Goal: Information Seeking & Learning: Learn about a topic

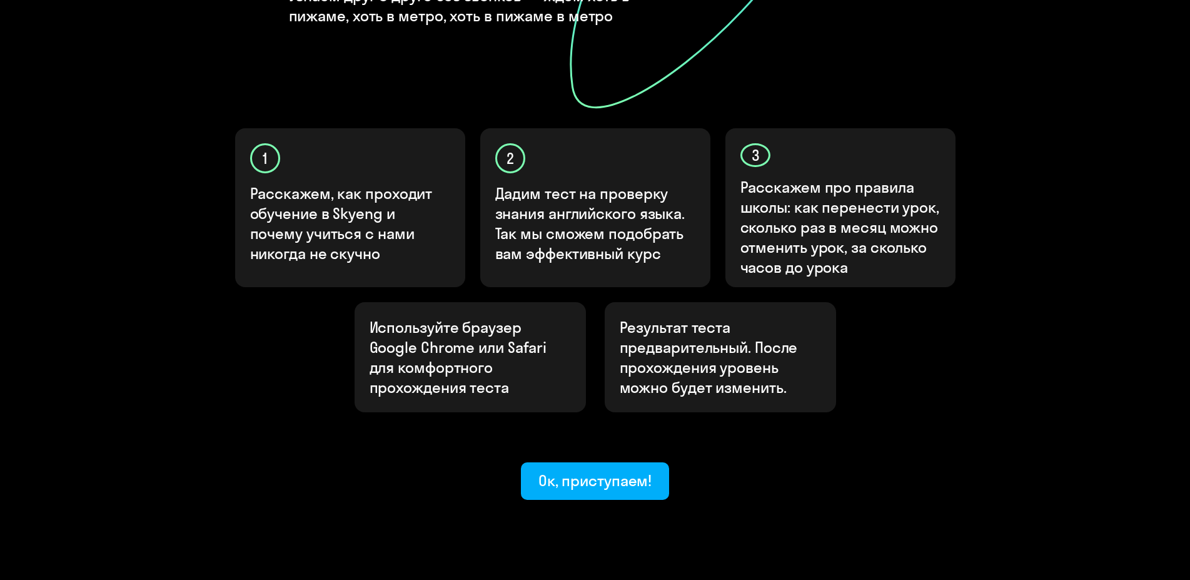
scroll to position [323, 0]
click at [603, 470] on div "Ок, приступаем!" at bounding box center [595, 480] width 114 height 20
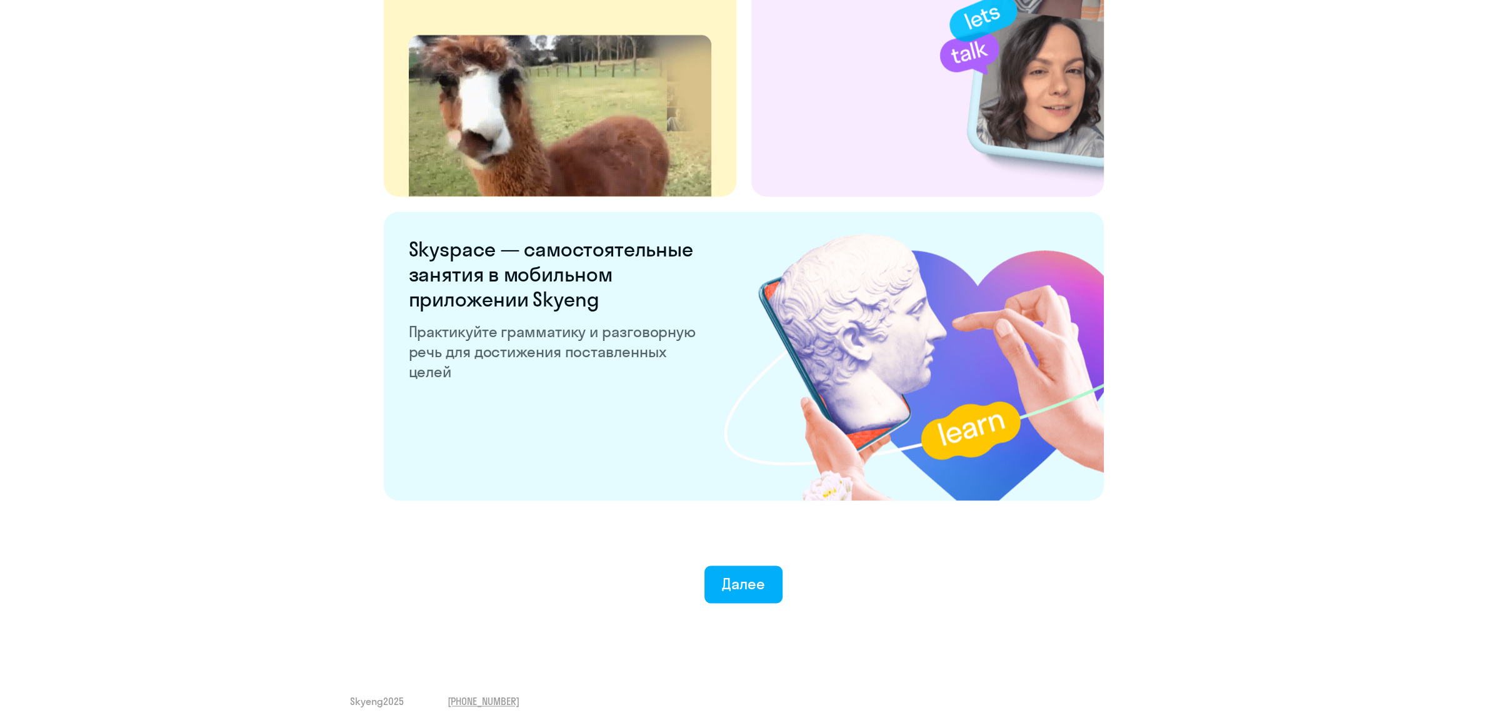
scroll to position [2173, 0]
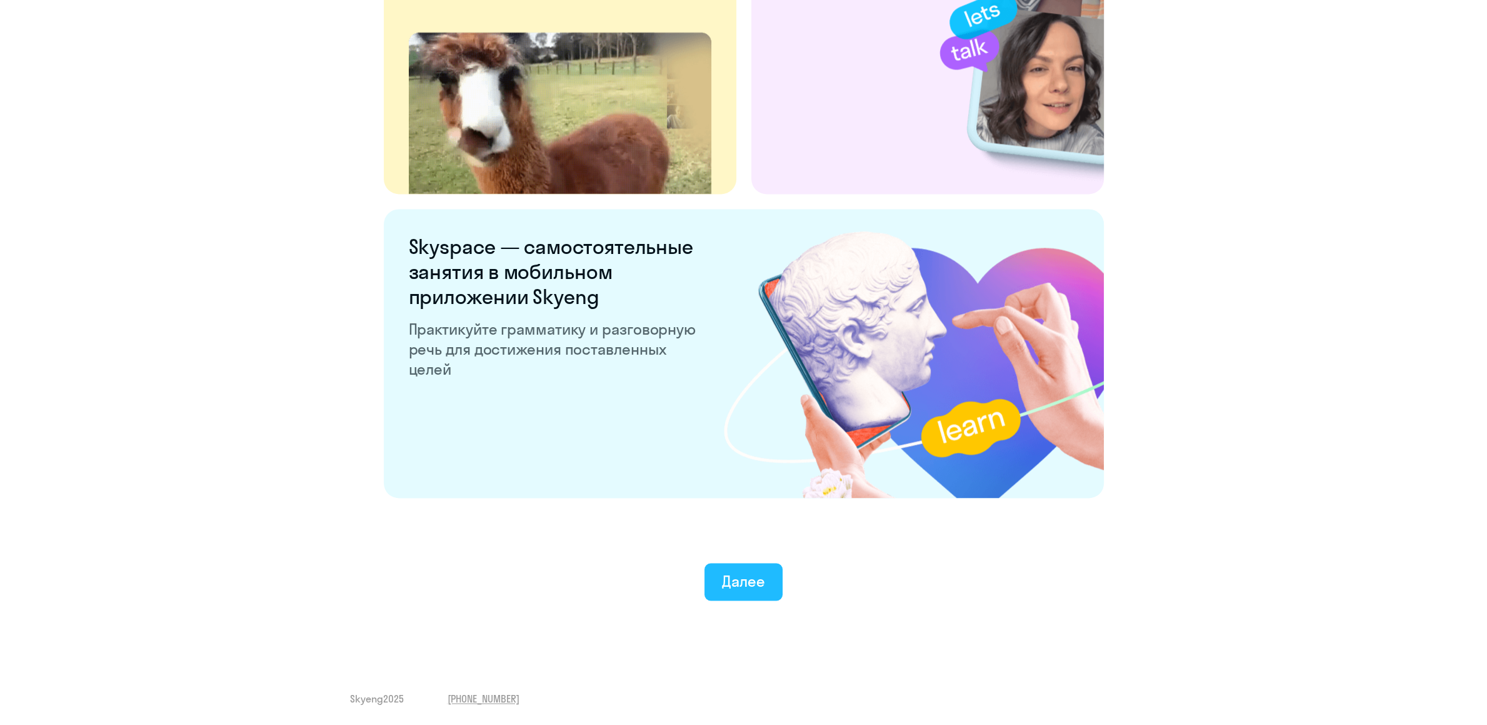
click at [747, 579] on div "Далее" at bounding box center [743, 581] width 43 height 20
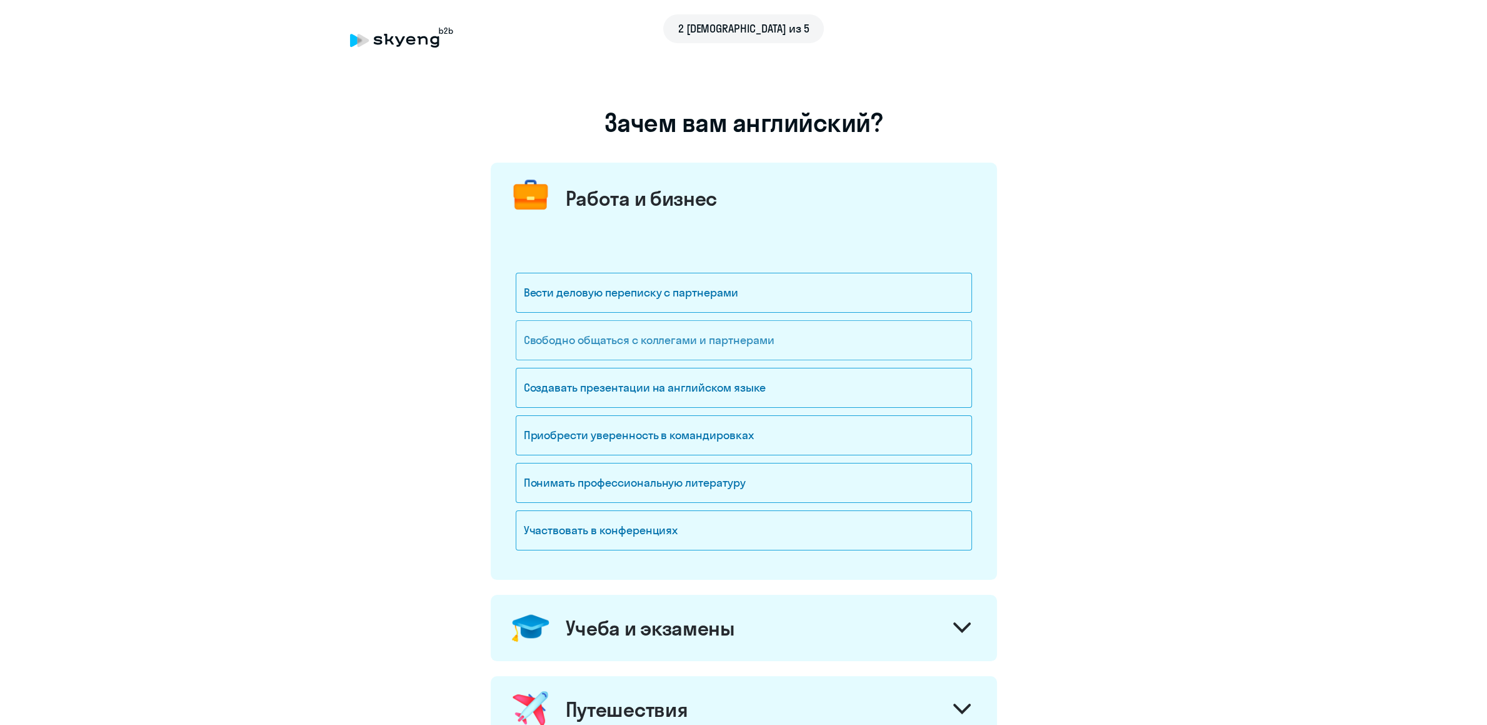
click at [647, 338] on div "Свободно общаться с коллегами и партнерами" at bounding box center [744, 340] width 456 height 40
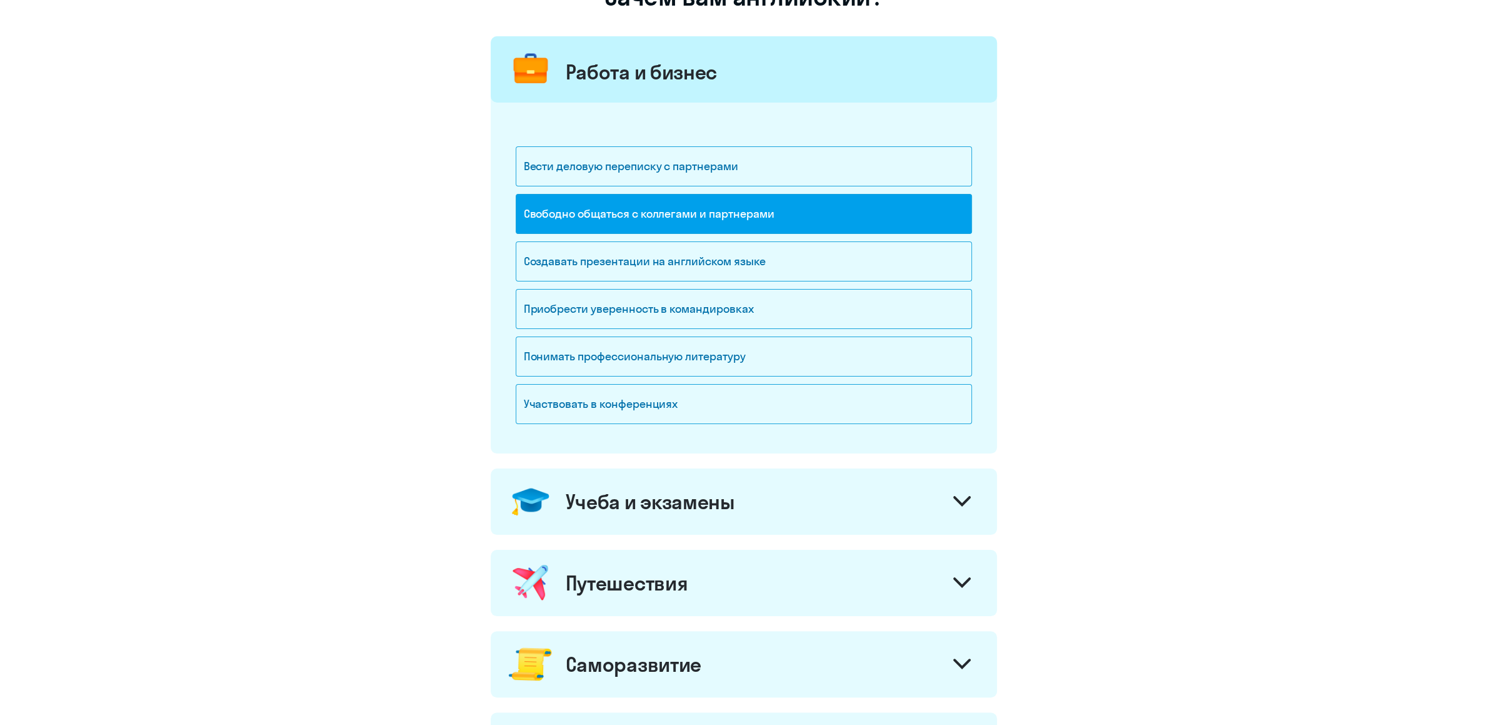
scroll to position [131, 0]
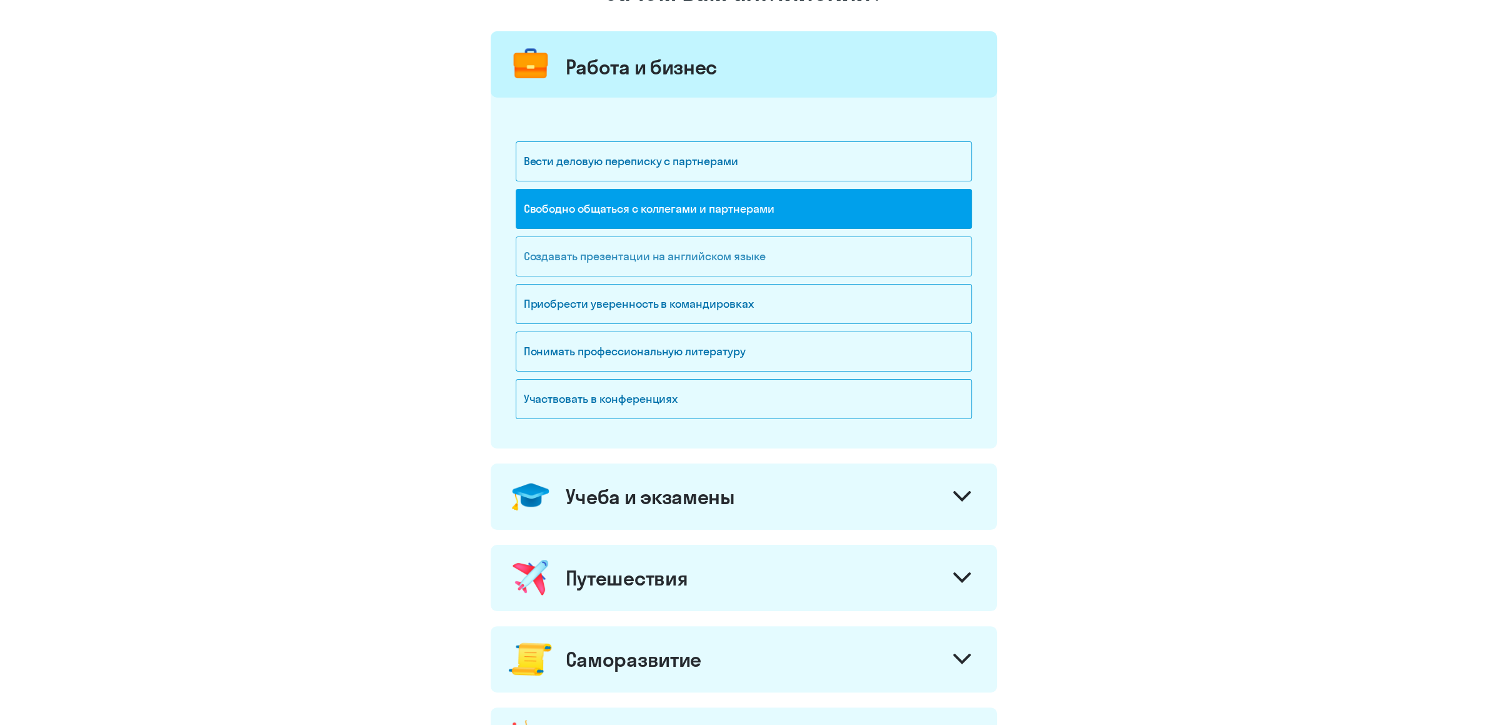
click at [616, 260] on div "Создавать презентации на английском языке" at bounding box center [744, 256] width 456 height 40
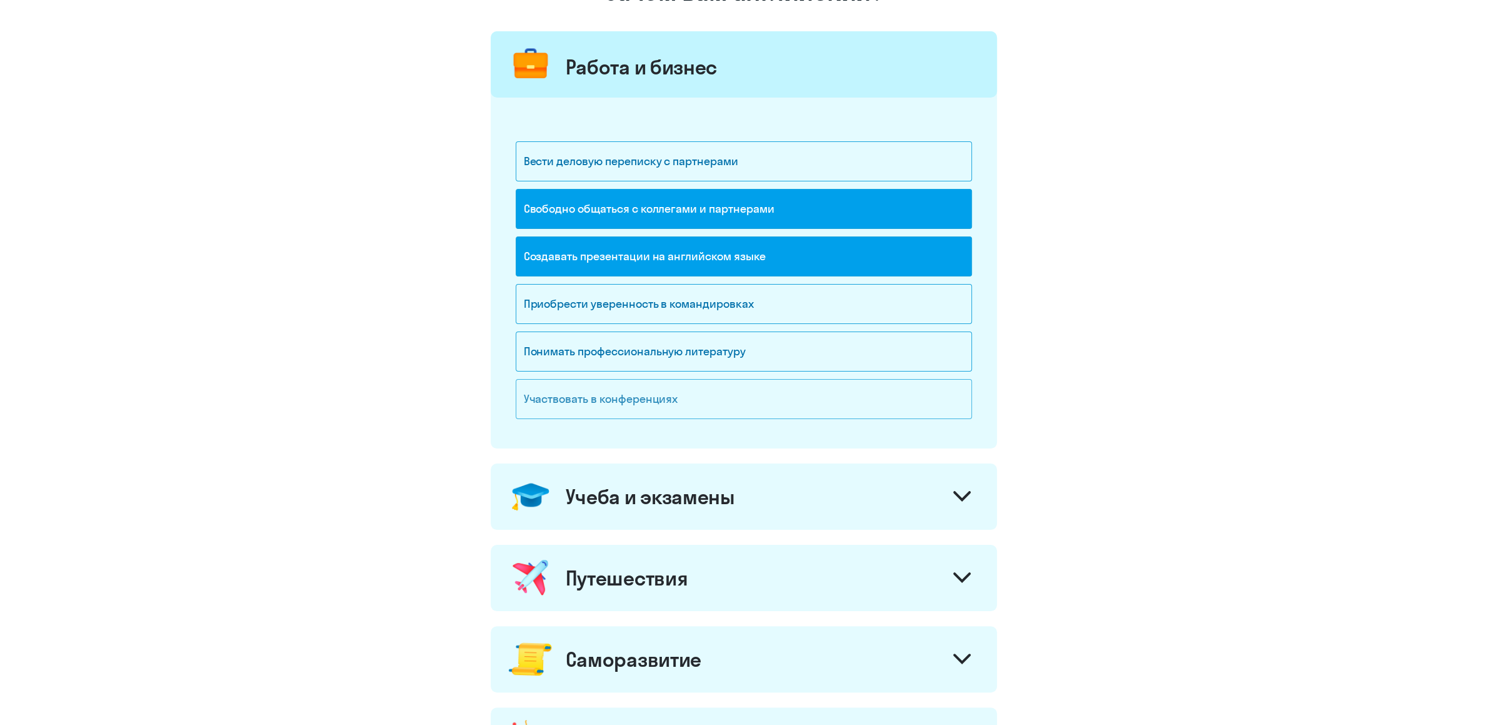
click at [559, 398] on div "Участвовать в конференциях" at bounding box center [744, 399] width 456 height 40
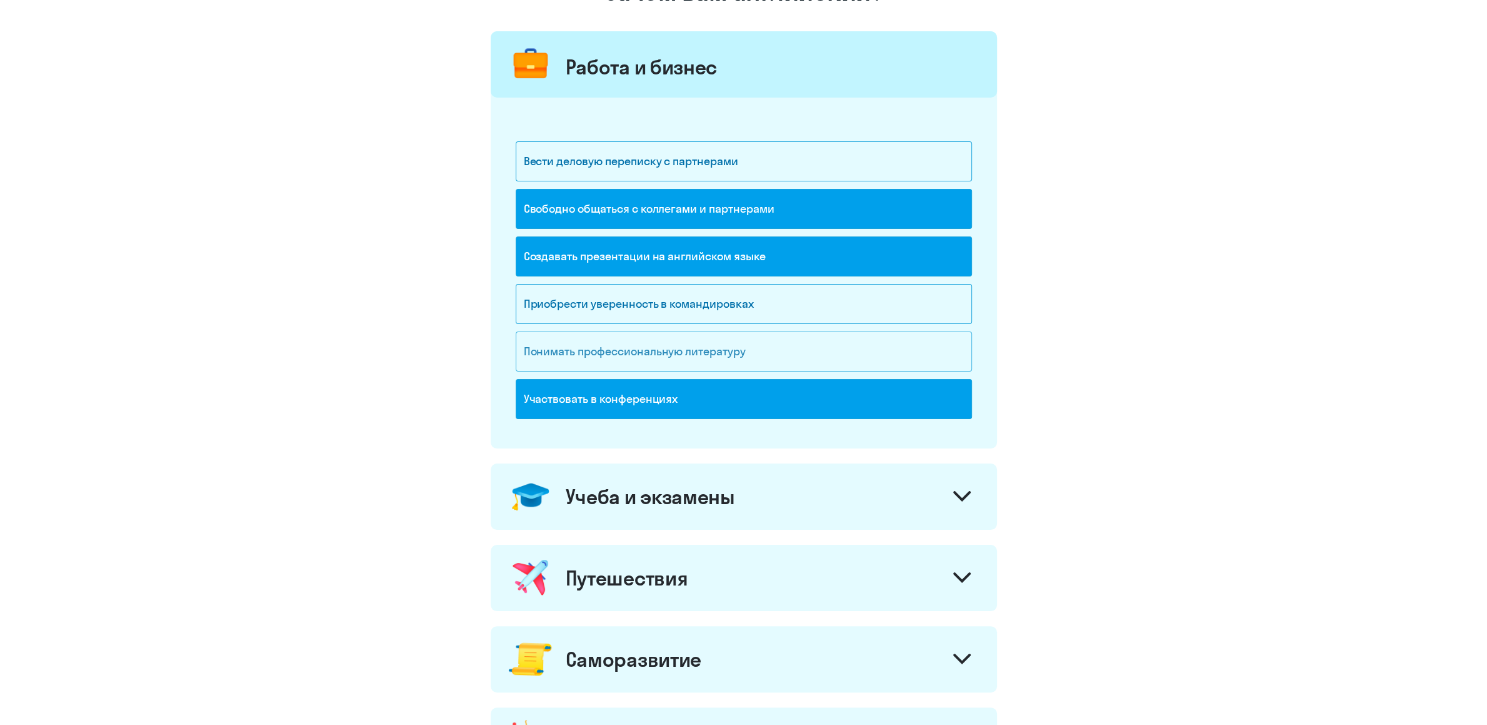
click at [580, 350] on div "Понимать профессиональную литературу" at bounding box center [744, 351] width 456 height 40
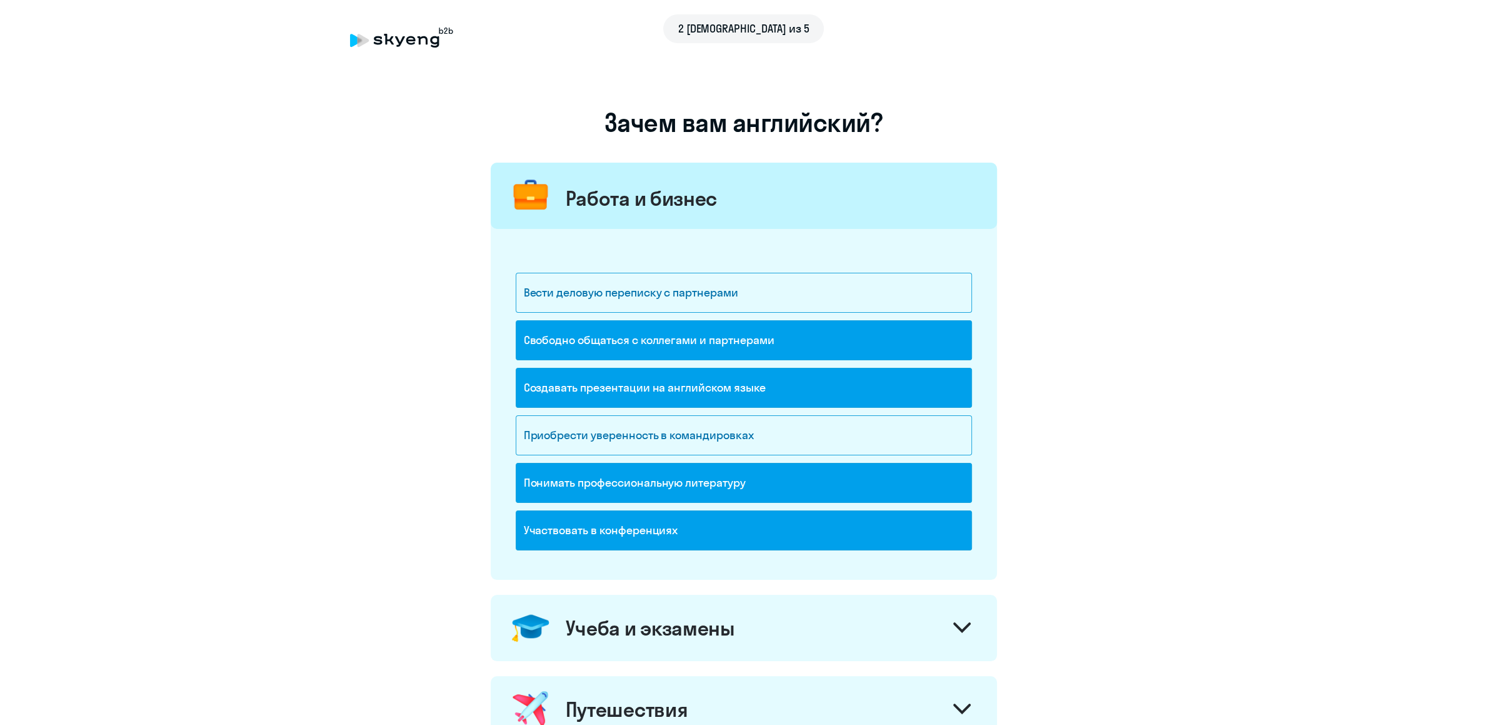
scroll to position [328, 0]
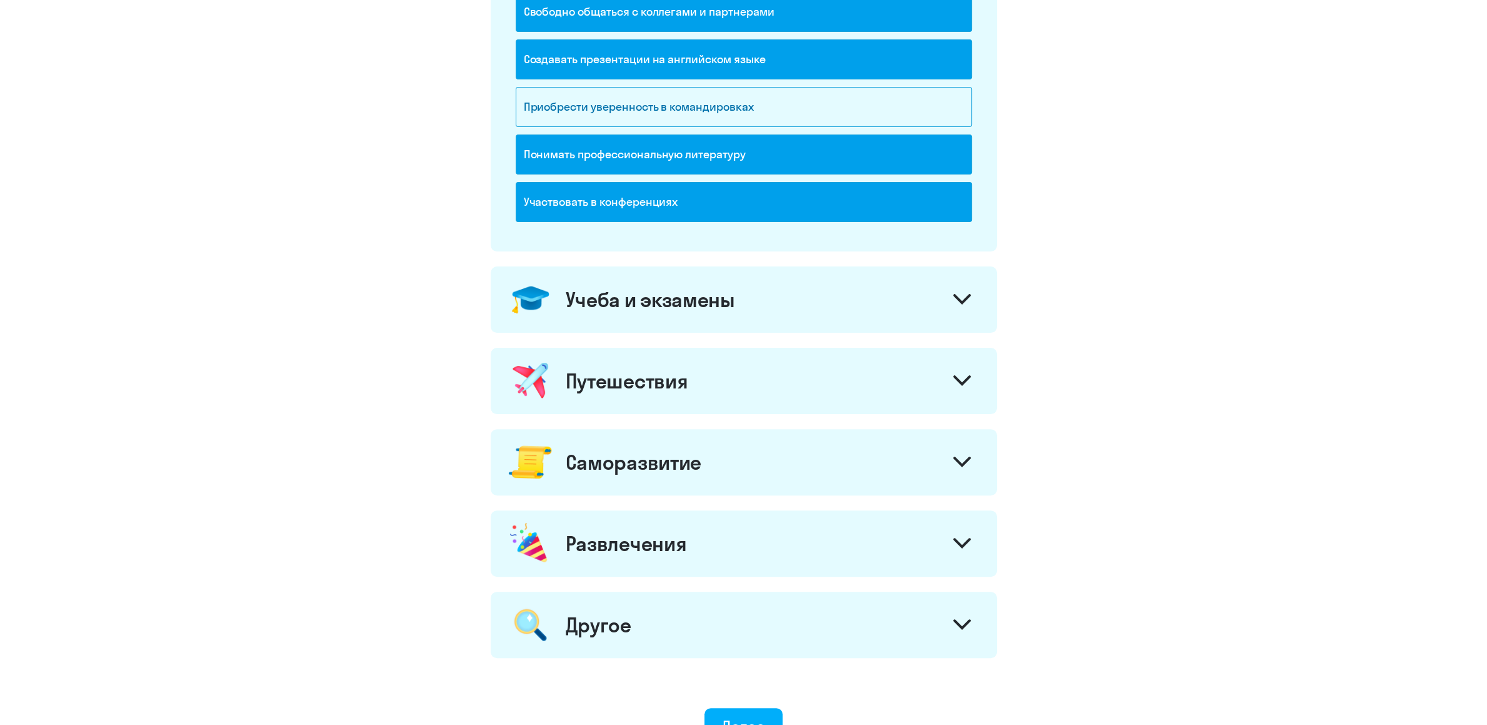
click at [957, 302] on icon at bounding box center [962, 299] width 15 height 8
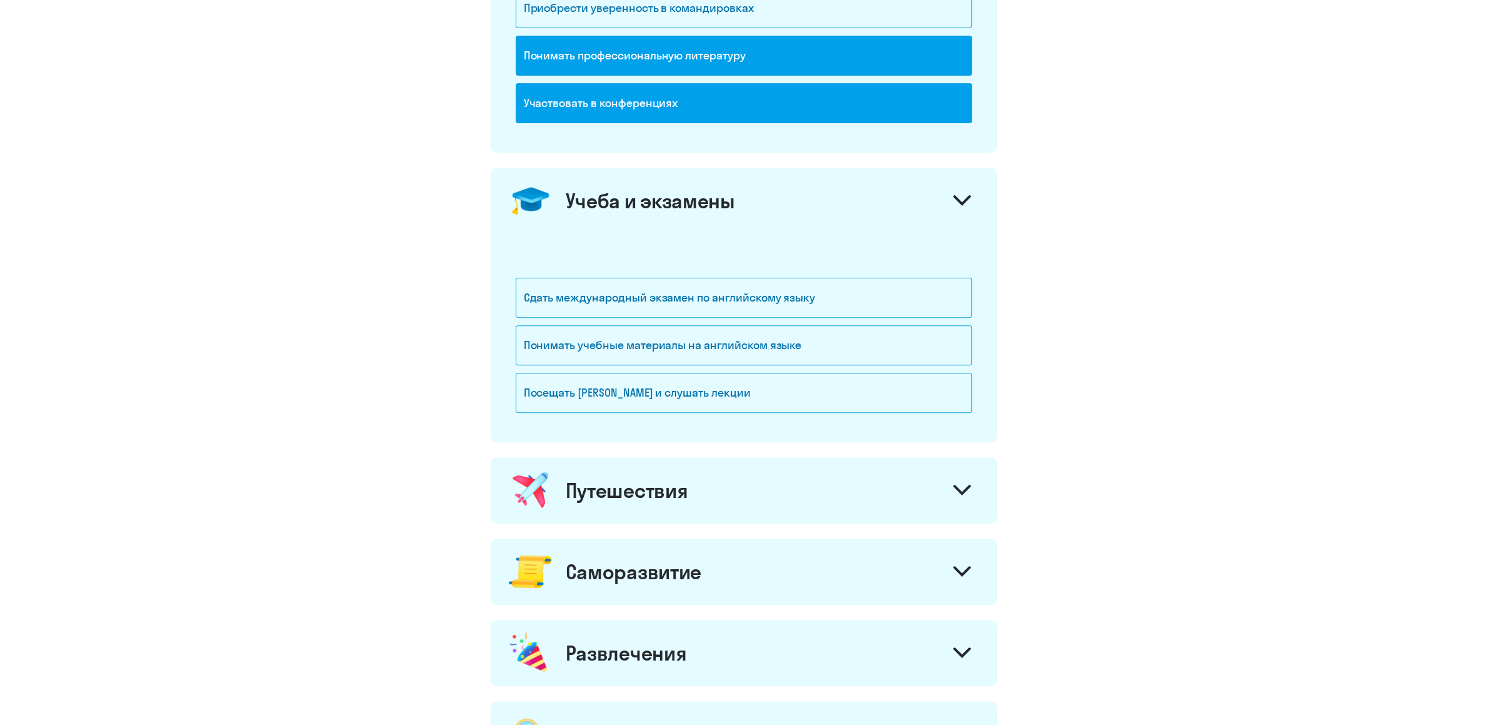
scroll to position [460, 0]
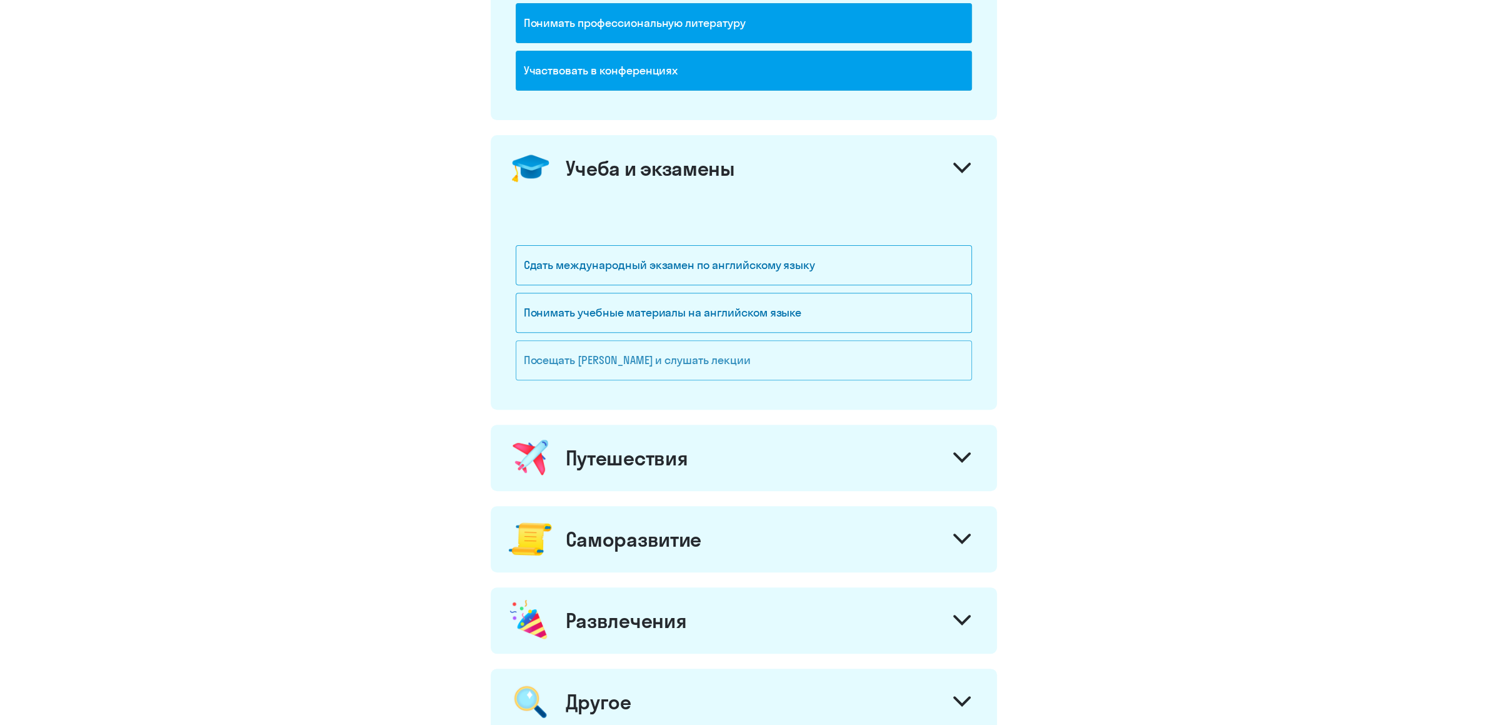
click at [585, 356] on div "Посещать вебинары и слушать лекции" at bounding box center [744, 360] width 456 height 40
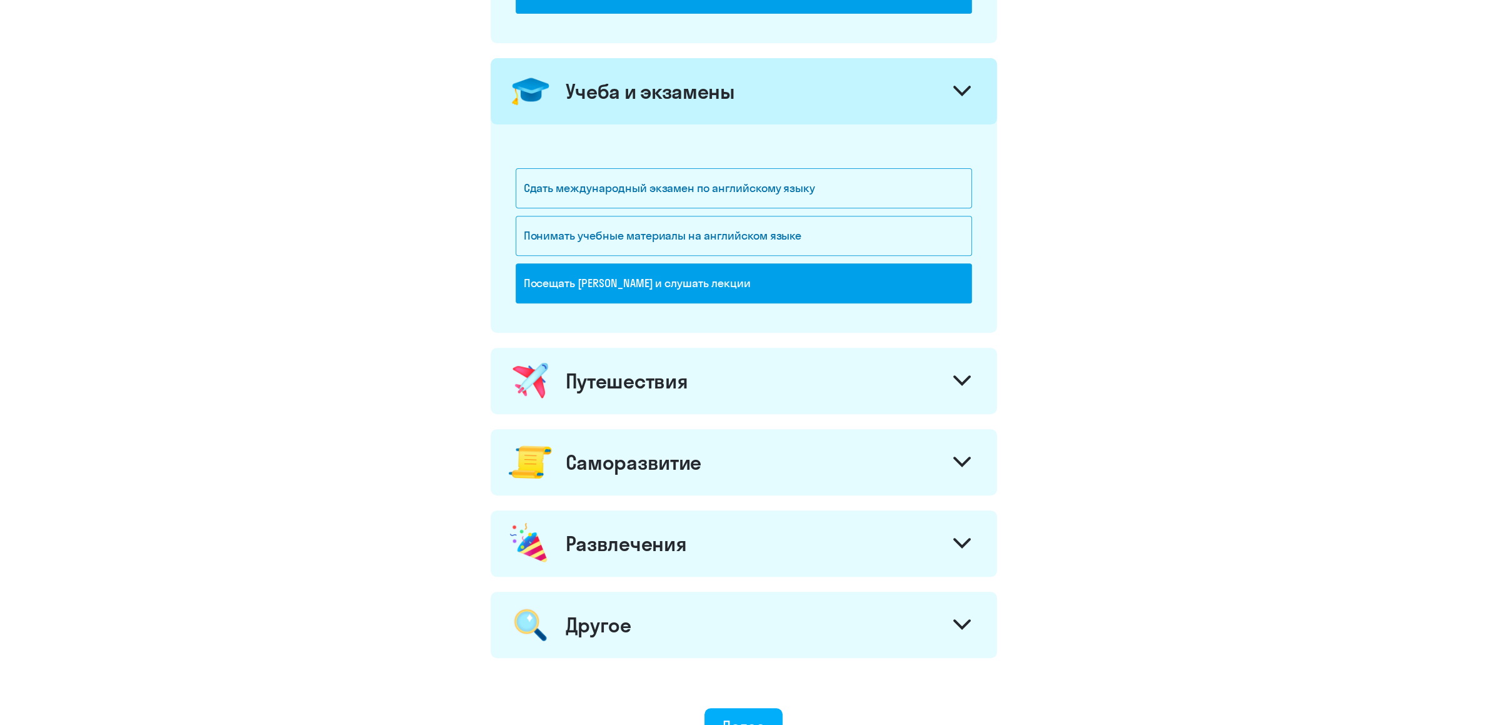
scroll to position [591, 0]
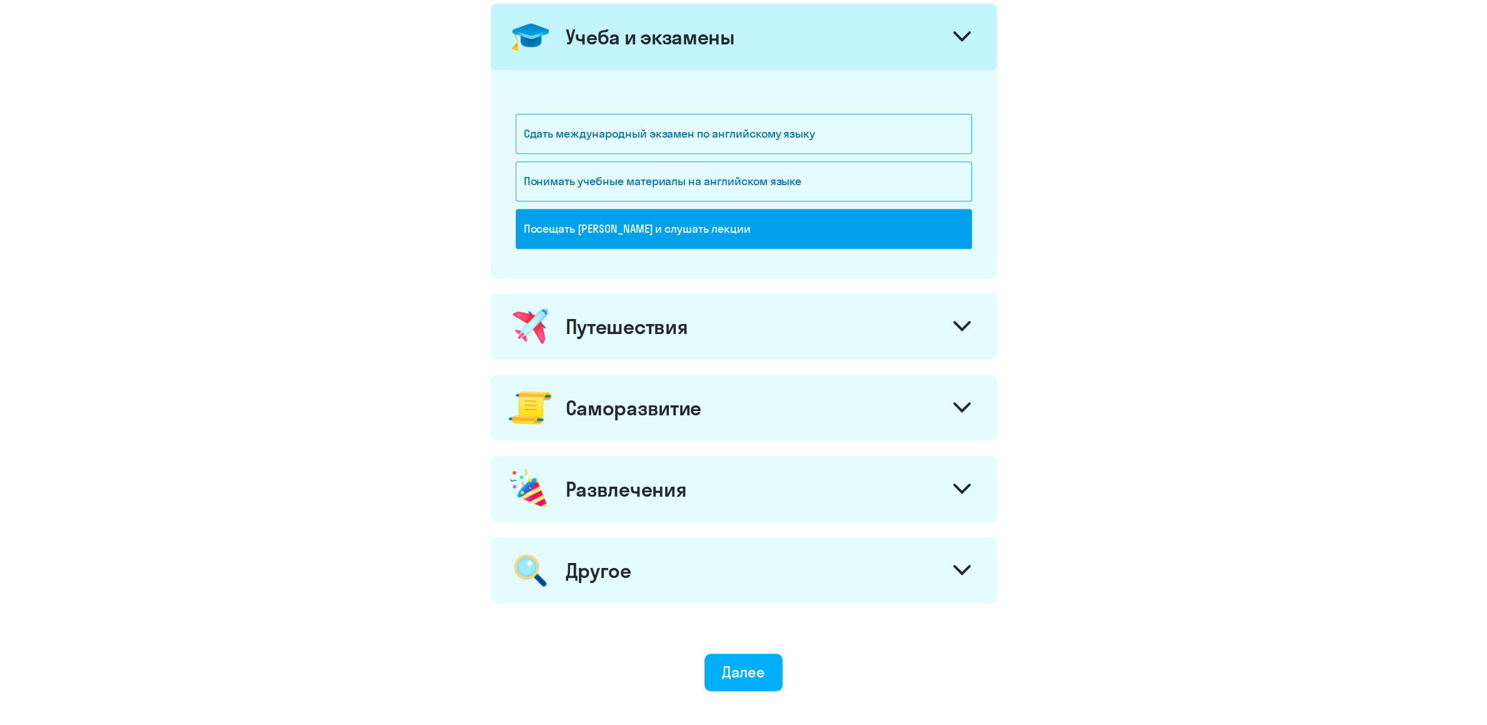
click at [959, 330] on icon at bounding box center [962, 326] width 15 height 8
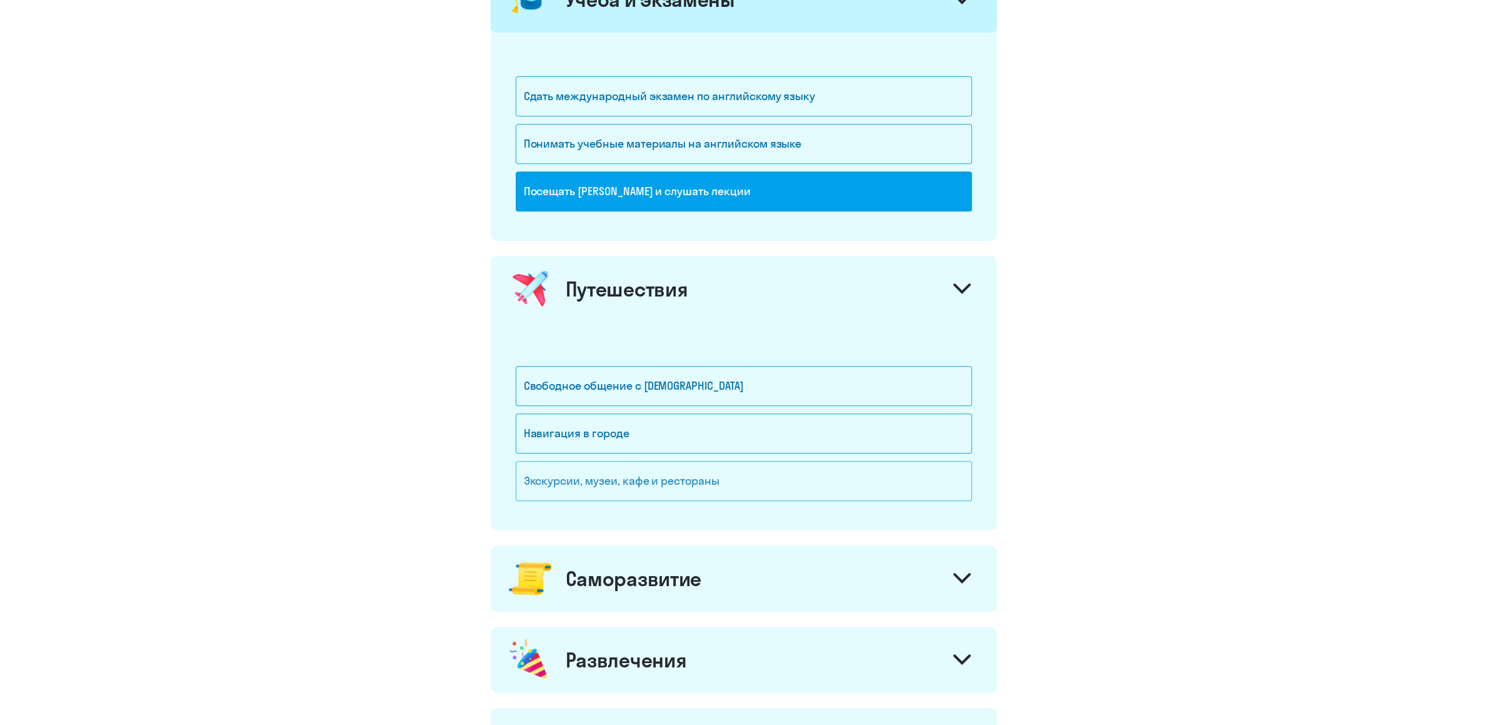
scroll to position [657, 0]
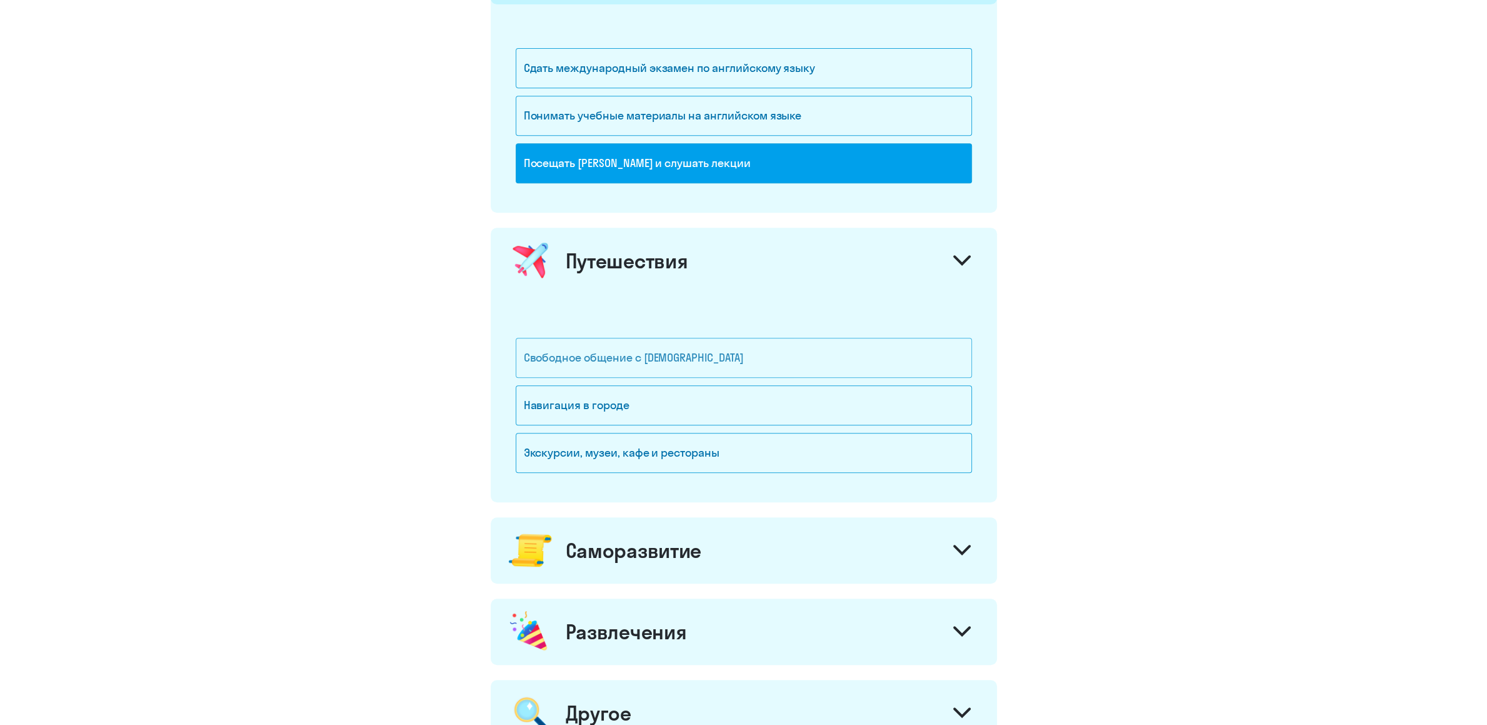
click at [653, 355] on div "Свободное общение с иностранцами" at bounding box center [744, 358] width 456 height 40
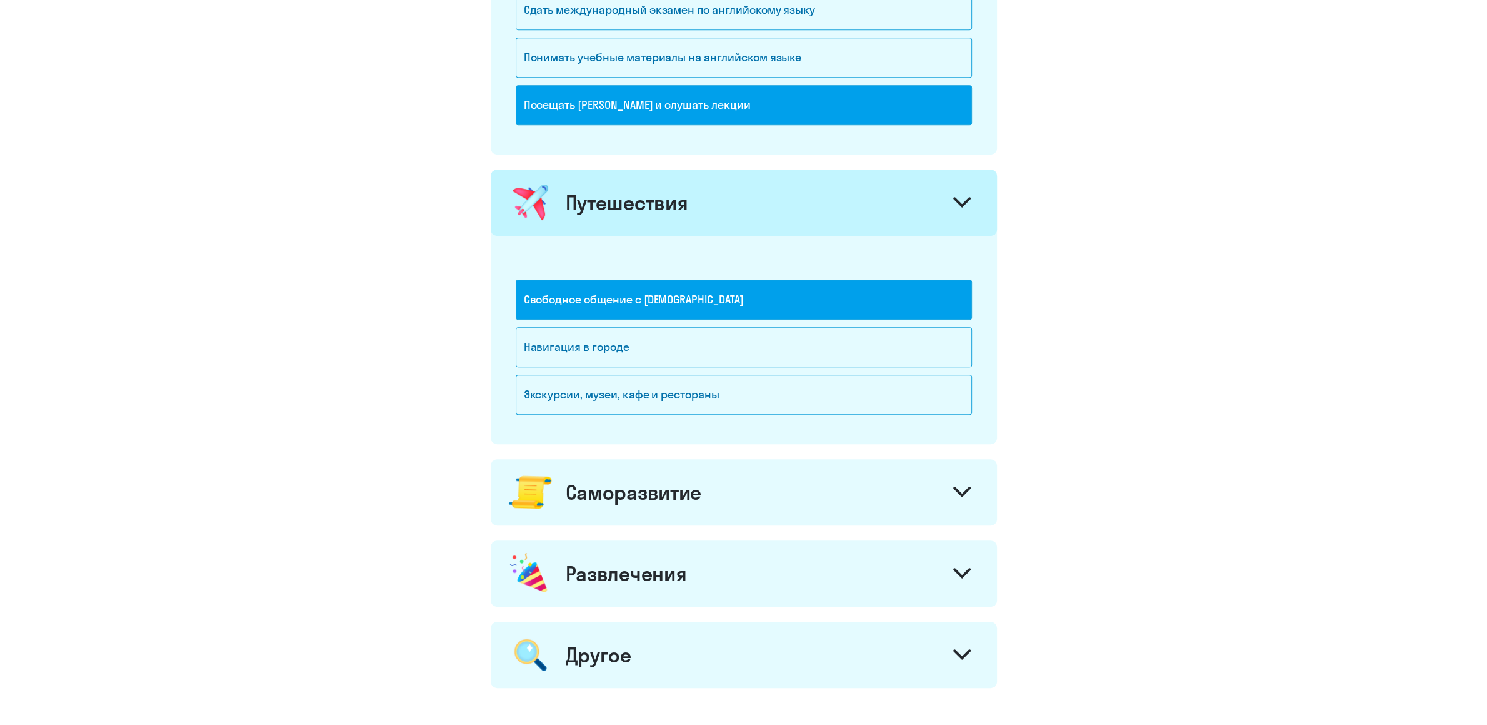
scroll to position [788, 0]
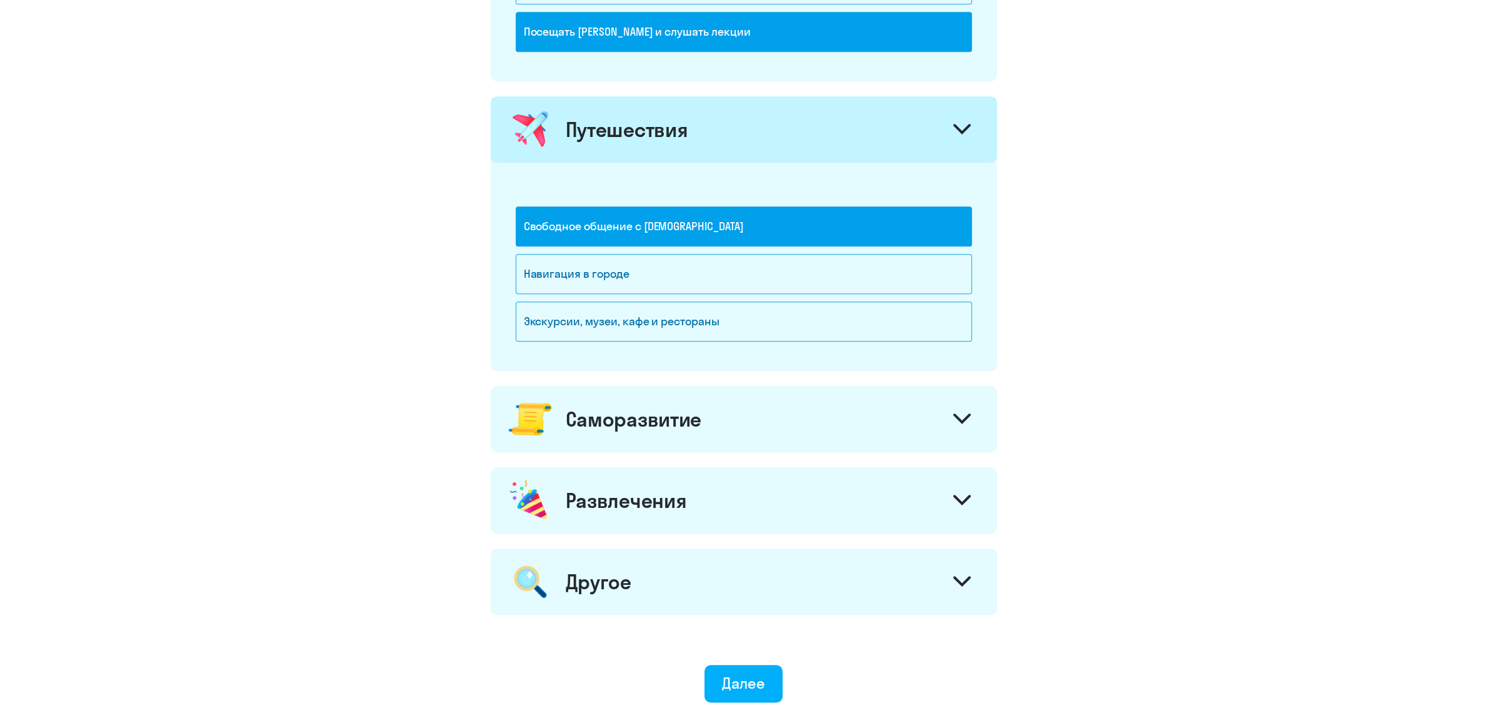
click at [962, 421] on icon at bounding box center [963, 418] width 18 height 11
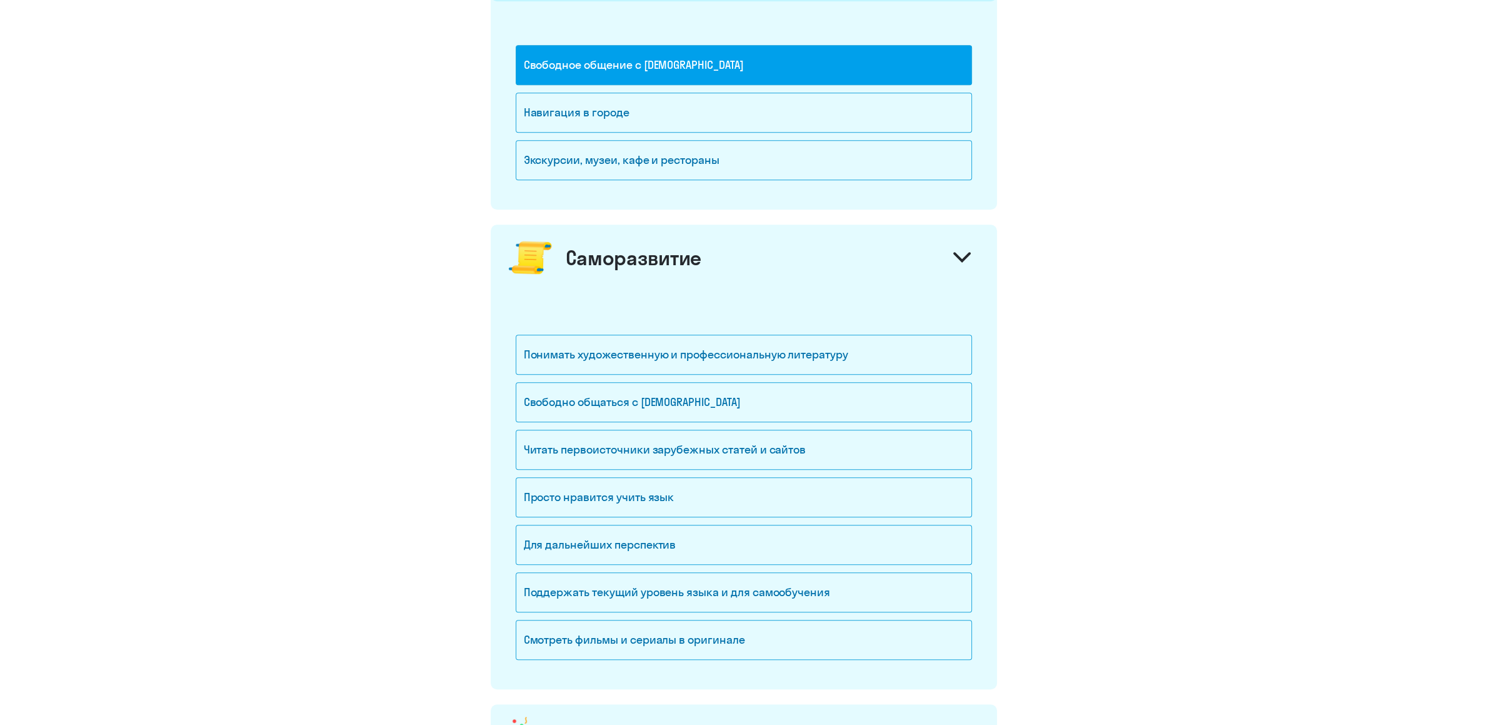
scroll to position [985, 0]
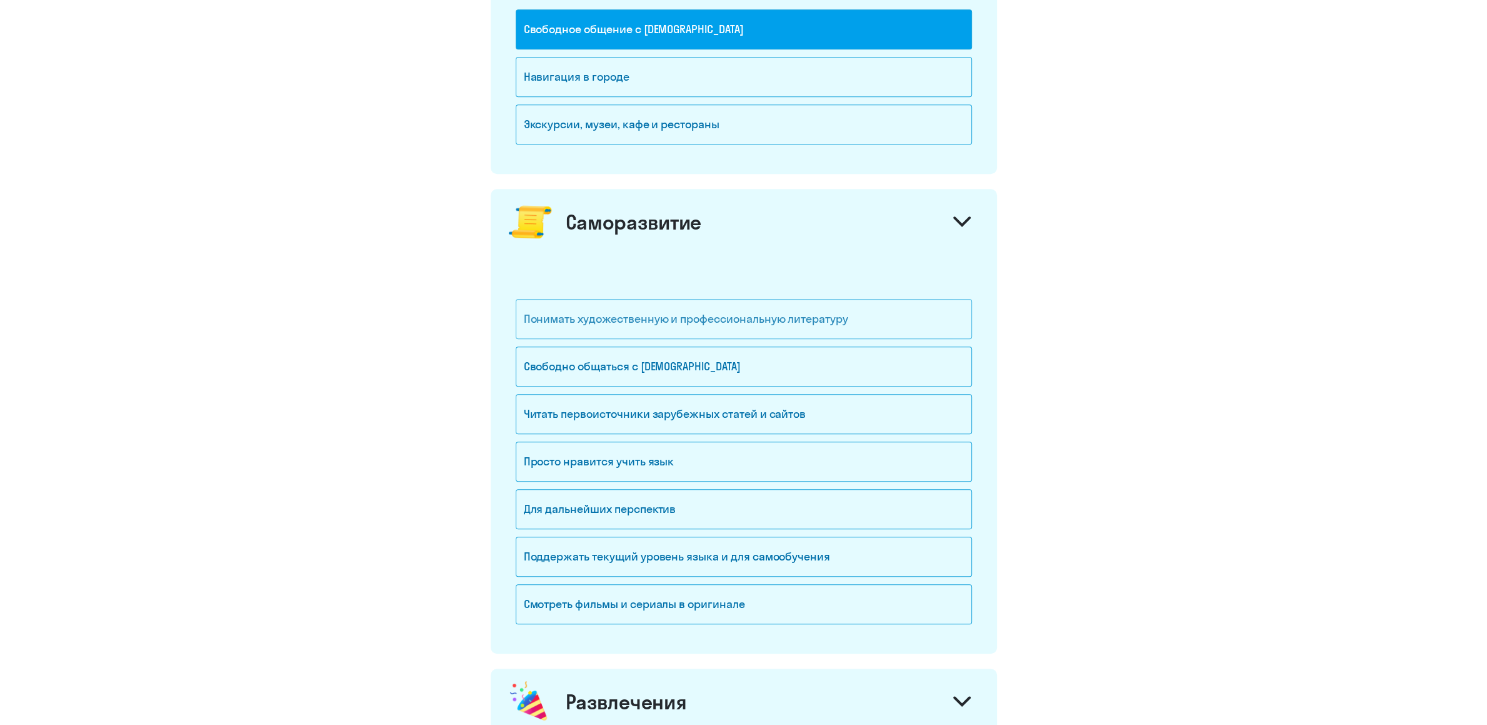
click at [632, 318] on div "Понимать художественную и профессиональную литературу" at bounding box center [744, 319] width 456 height 40
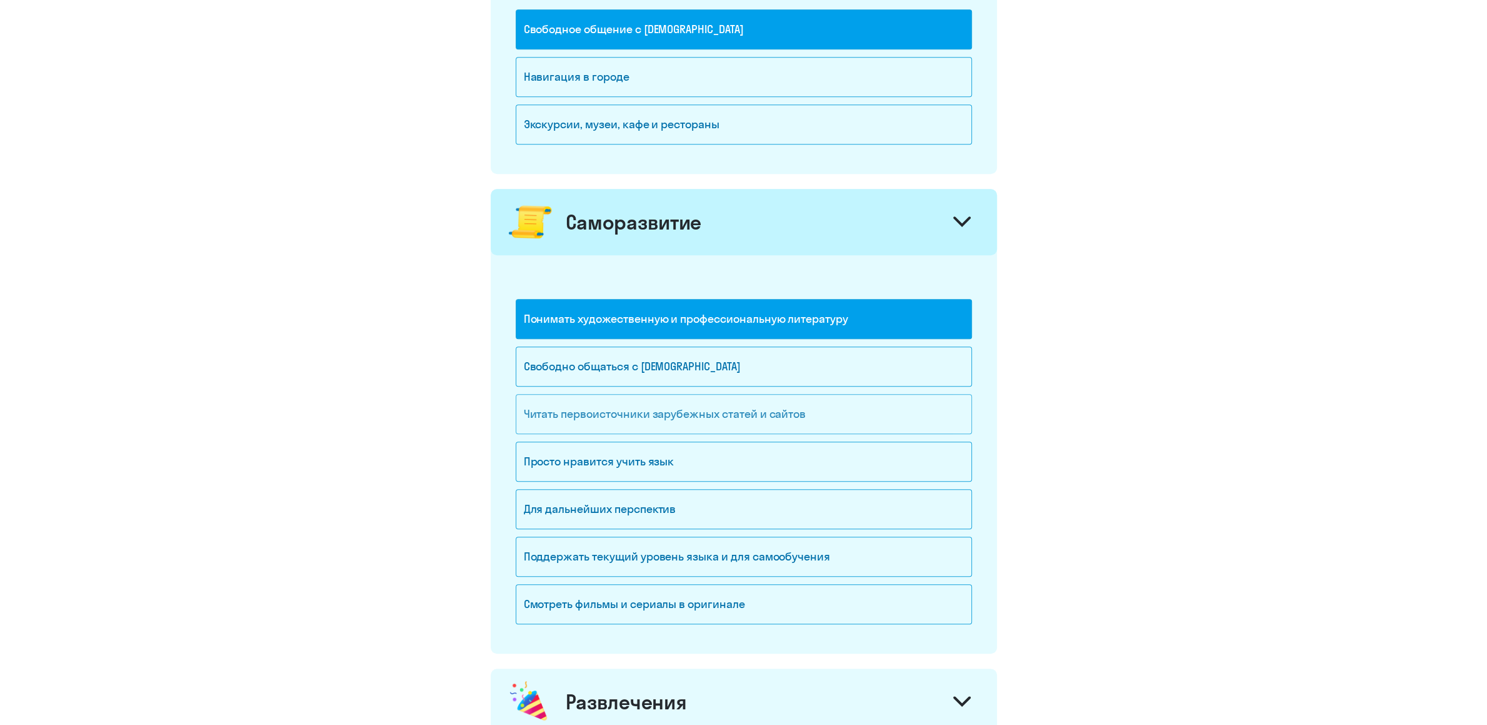
click at [657, 415] on div "Читать первоисточники зарубежных статей и сайтов" at bounding box center [744, 414] width 456 height 40
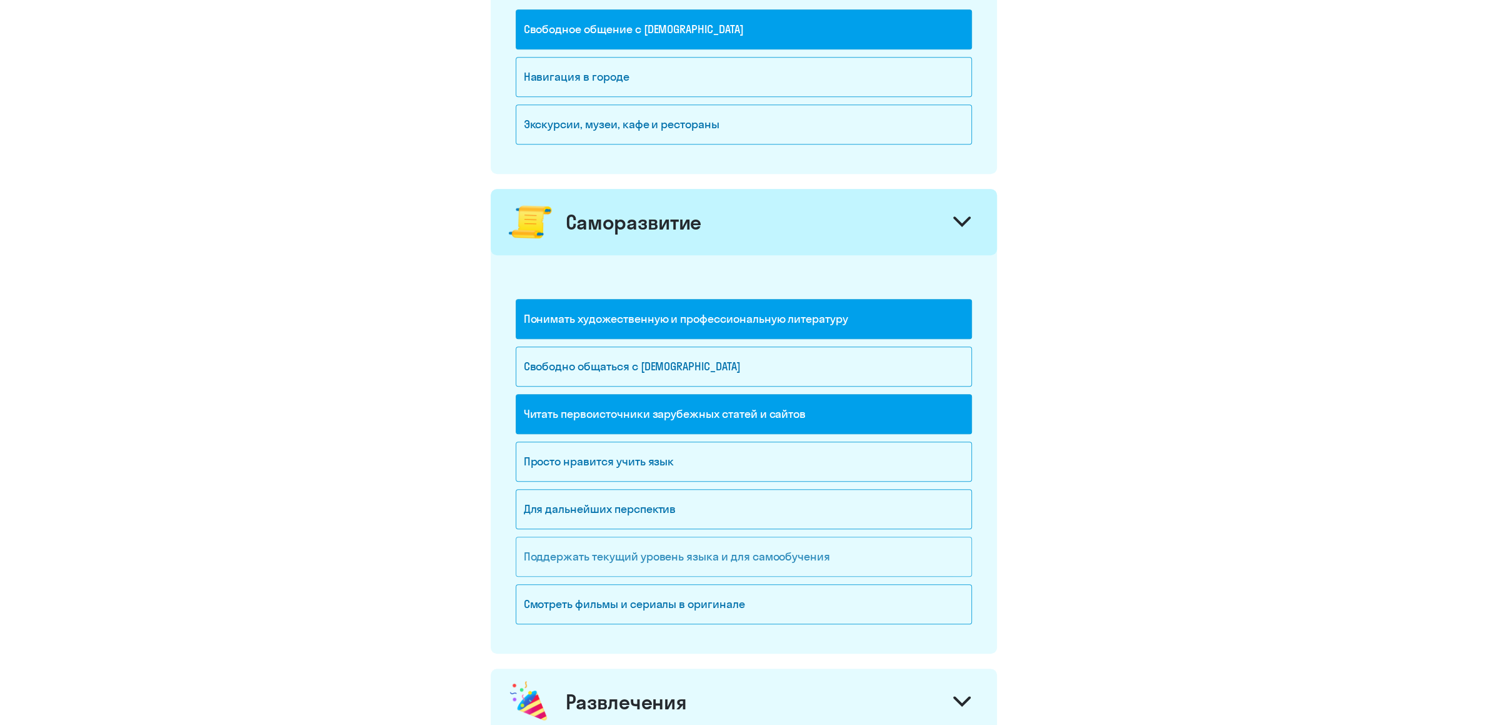
click at [601, 566] on div "Поддержать текущий уровень языка и для cамообучения" at bounding box center [744, 556] width 456 height 40
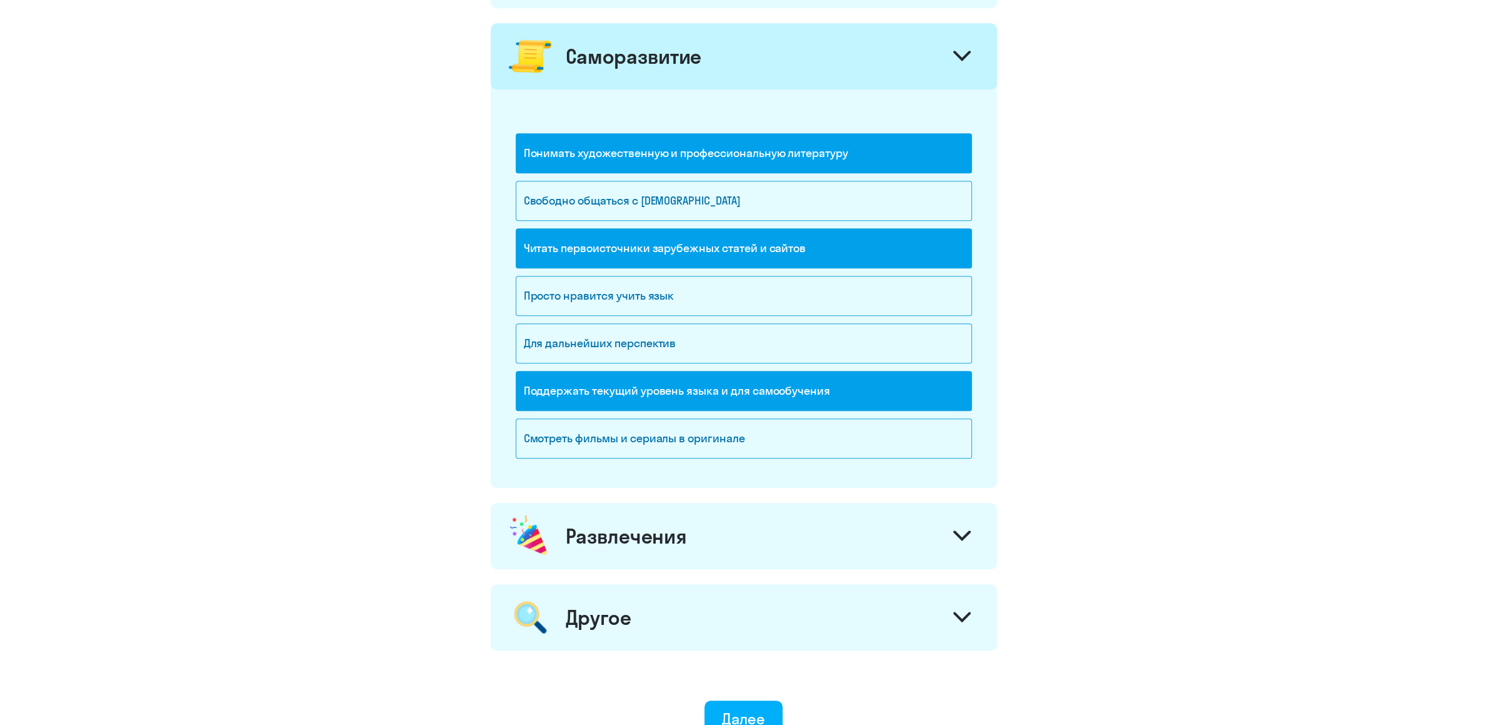
scroll to position [1182, 0]
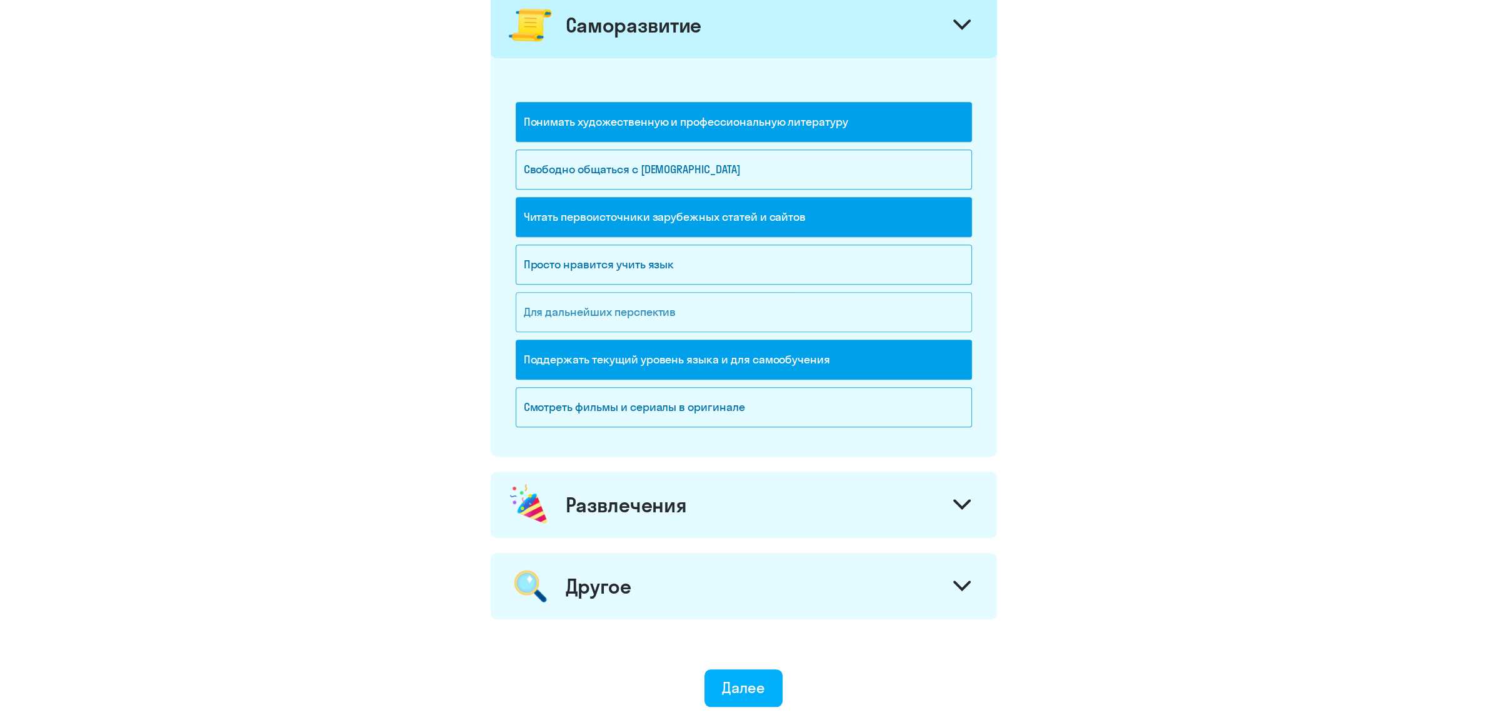
drag, startPoint x: 626, startPoint y: 320, endPoint x: 989, endPoint y: 350, distance: 363.9
click at [628, 321] on div "Для дальнейших перспектив" at bounding box center [744, 312] width 456 height 40
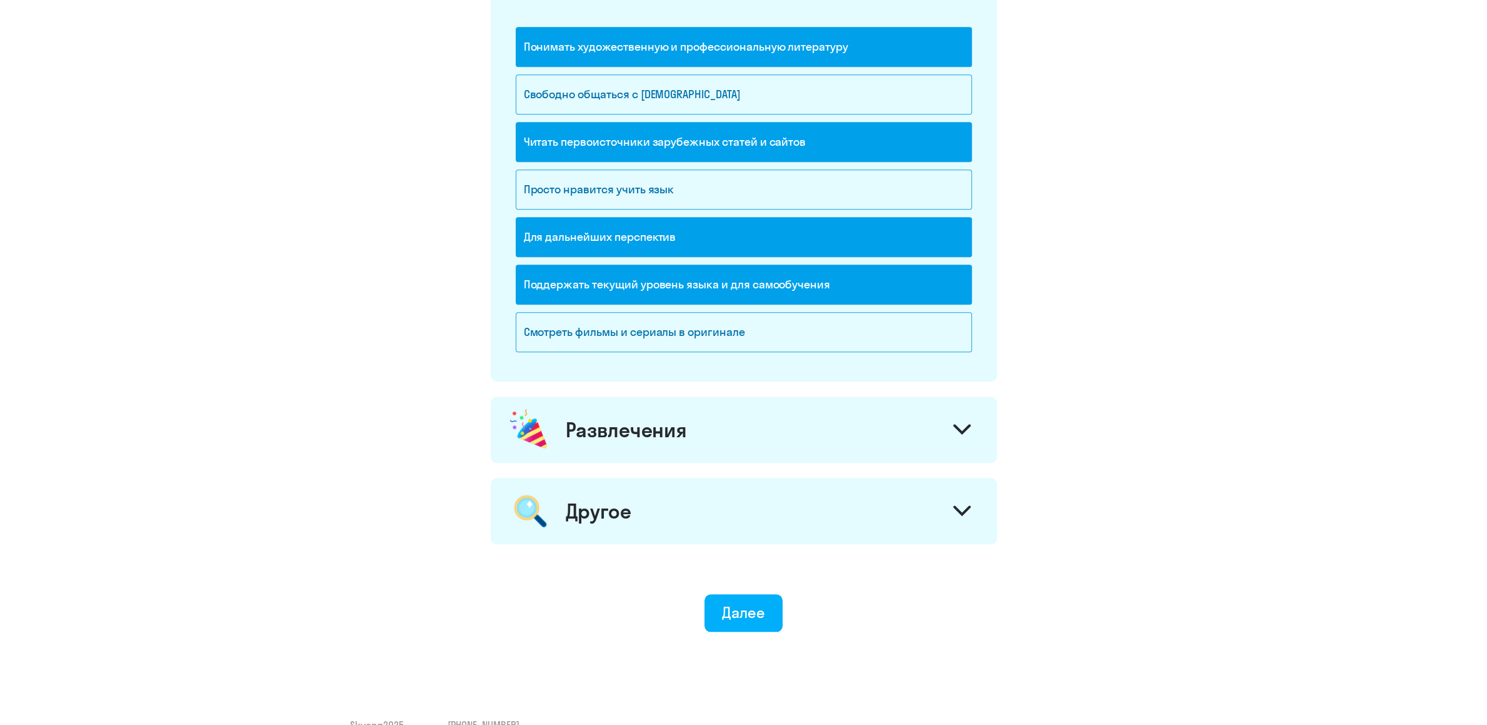
scroll to position [1289, 0]
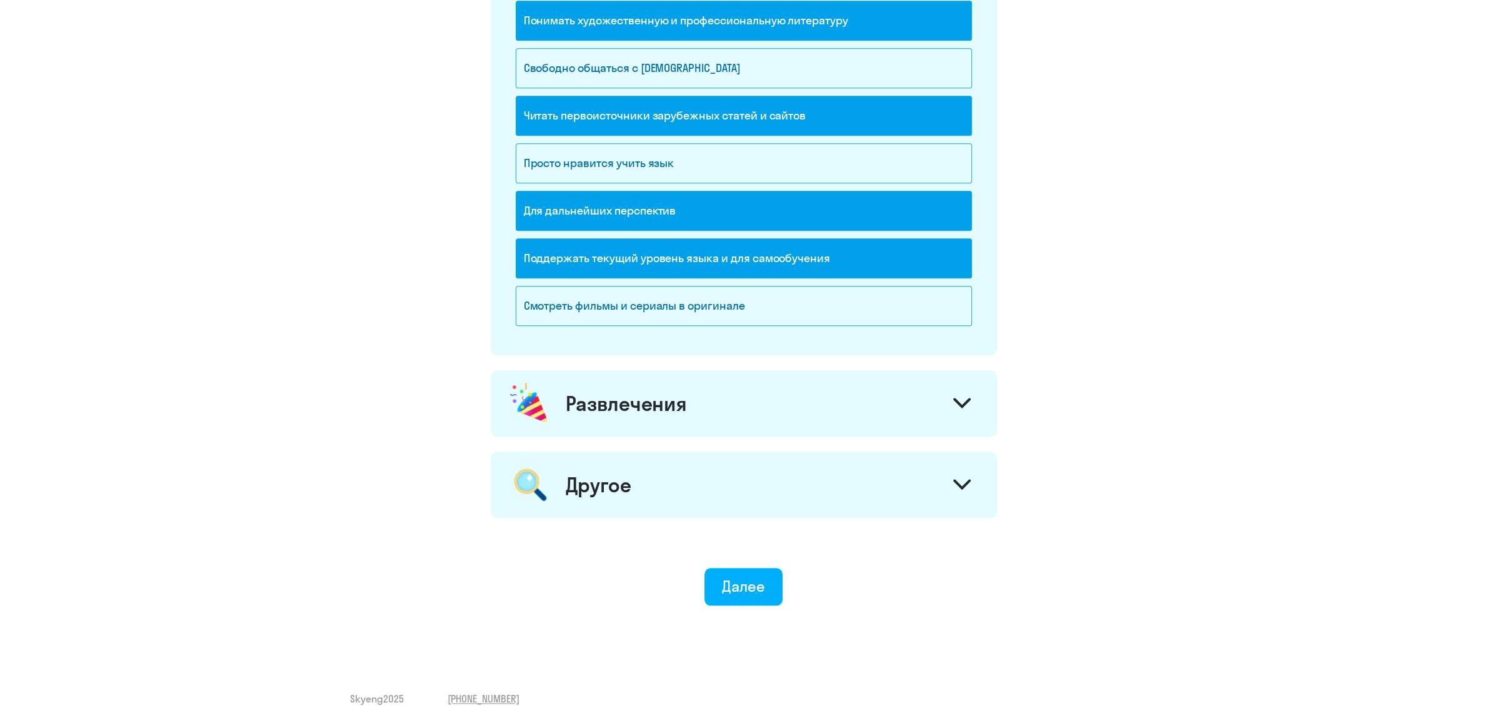
click at [957, 401] on icon at bounding box center [962, 403] width 15 height 8
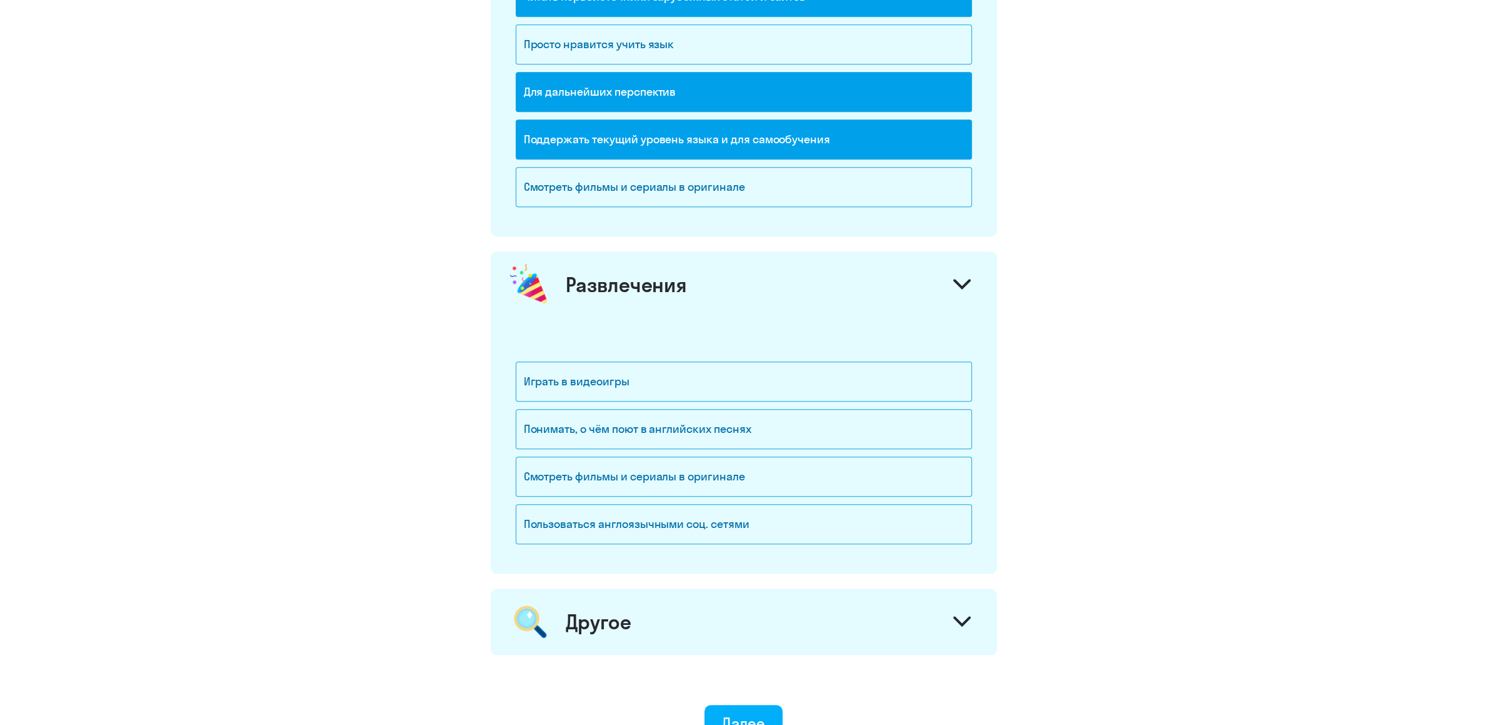
scroll to position [1486, 0]
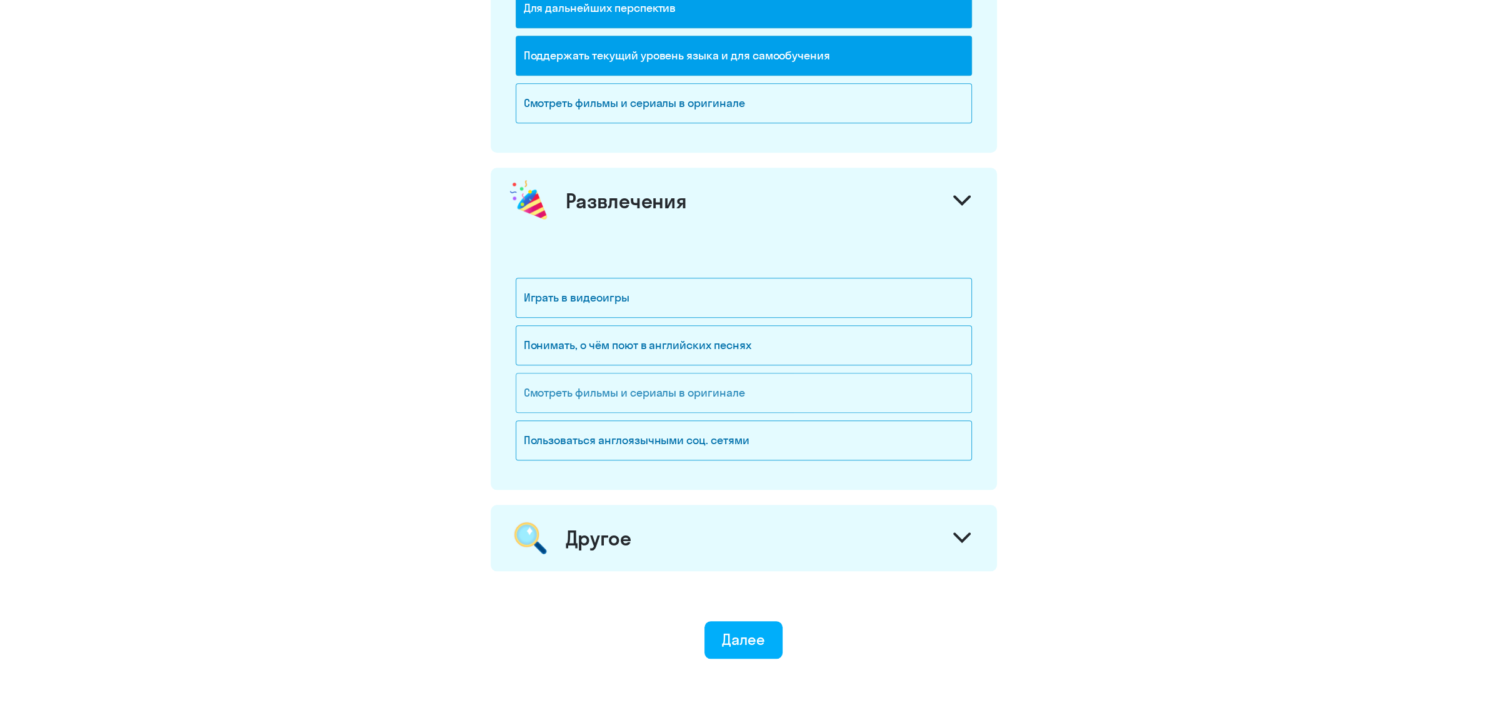
click at [629, 400] on div "Смотреть фильмы и сериалы в оригинале" at bounding box center [744, 393] width 456 height 40
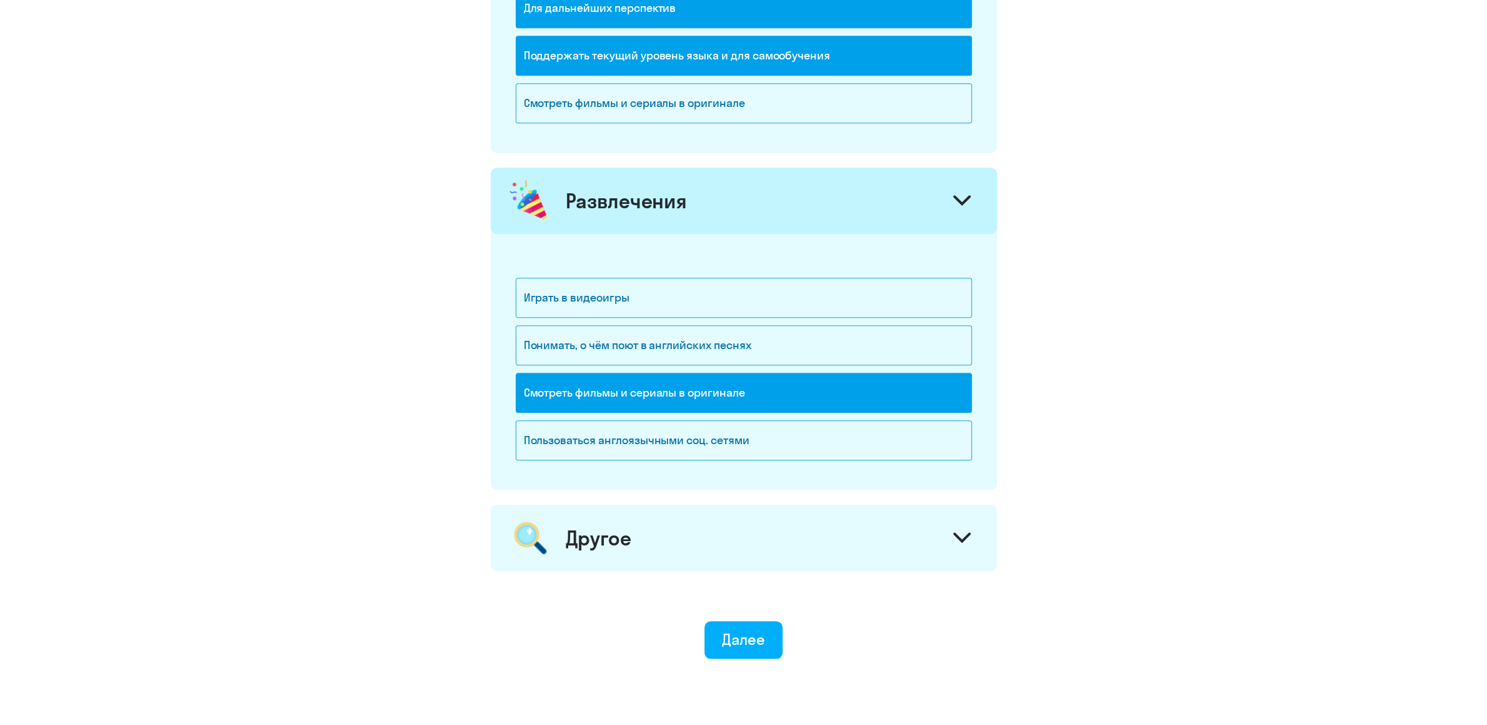
click at [967, 543] on icon at bounding box center [963, 537] width 18 height 11
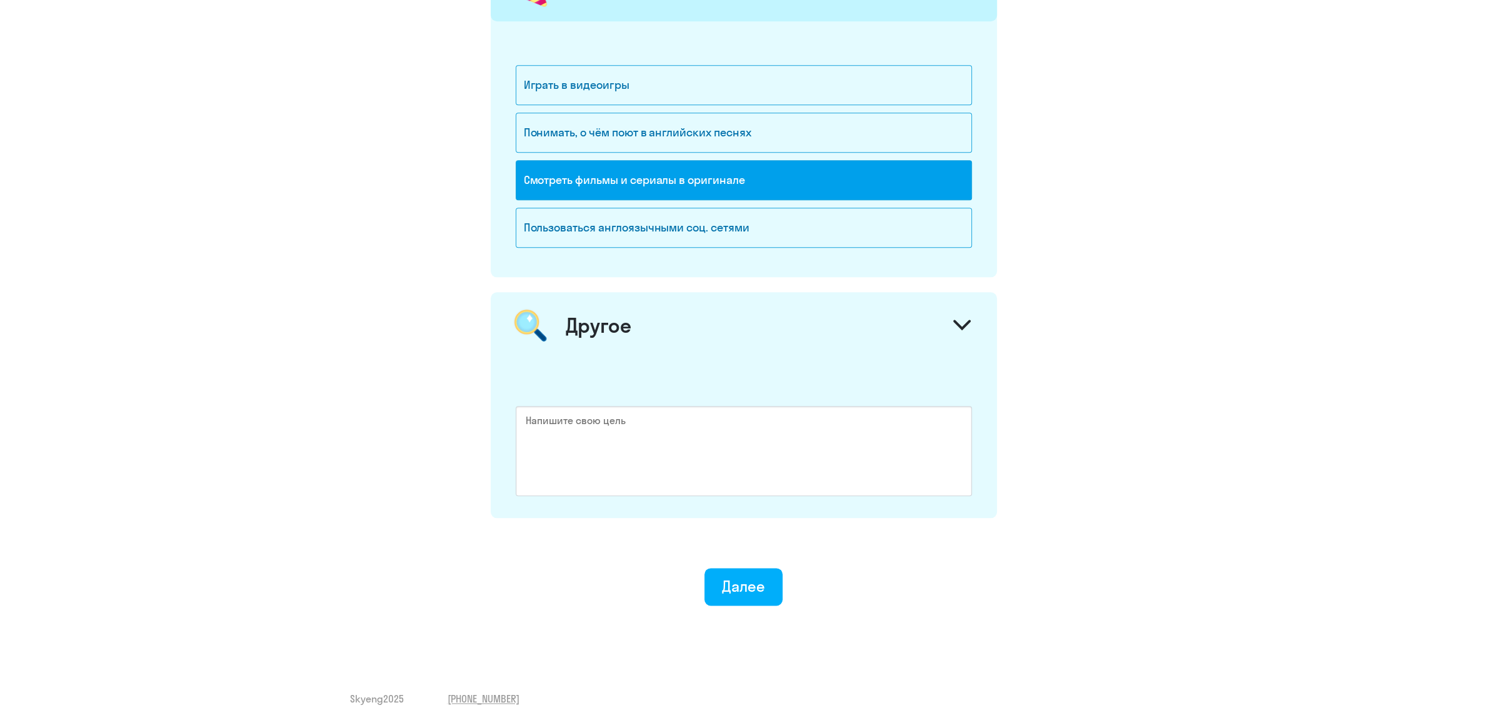
scroll to position [1705, 0]
click at [750, 579] on div "Далее" at bounding box center [743, 586] width 43 height 20
